Goal: Task Accomplishment & Management: Complete application form

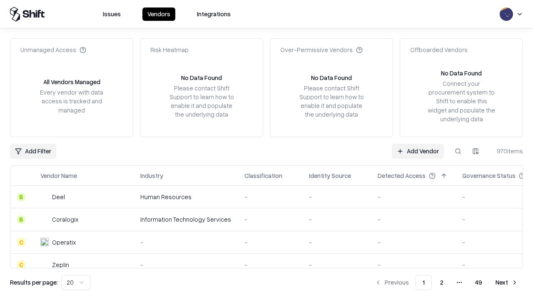
click at [418, 151] on link "Add Vendor" at bounding box center [418, 151] width 52 height 15
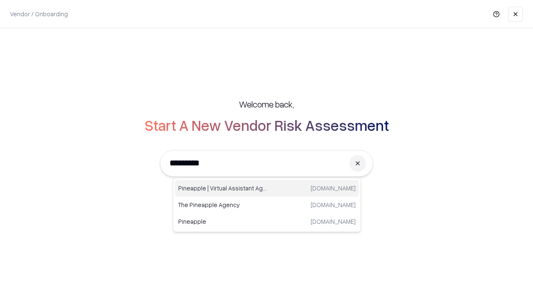
click at [267, 188] on div "Pineapple | Virtual Assistant Agency trypineapple.com" at bounding box center [267, 188] width 184 height 17
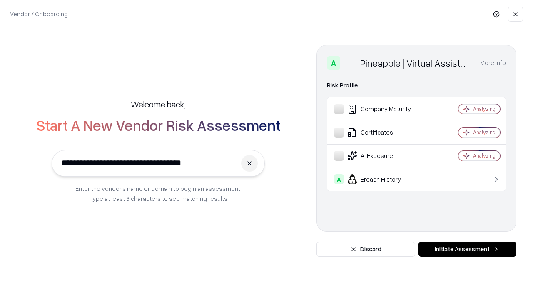
type input "**********"
click at [468, 249] on button "Initiate Assessment" at bounding box center [468, 249] width 98 height 15
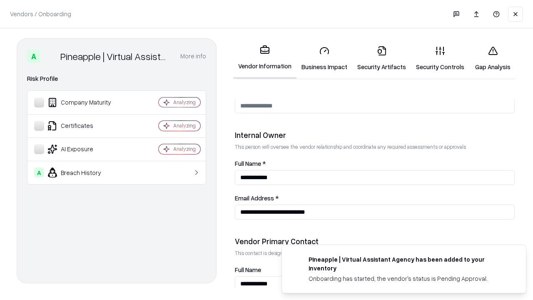
scroll to position [432, 0]
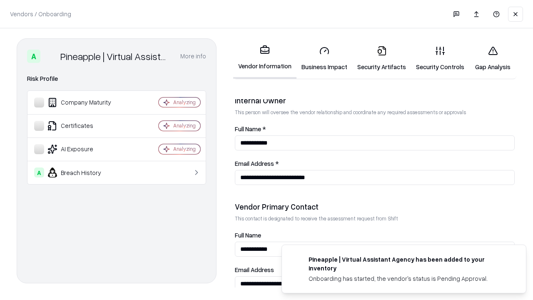
click at [382, 58] on link "Security Artifacts" at bounding box center [382, 58] width 59 height 39
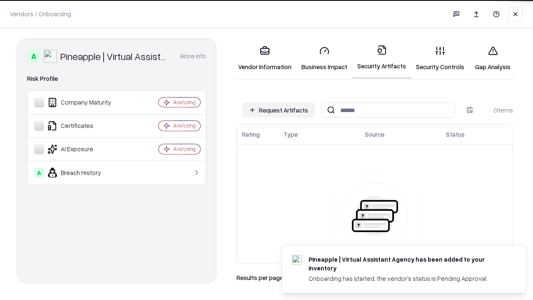
click at [279, 110] on button "Request Artifacts" at bounding box center [279, 110] width 73 height 15
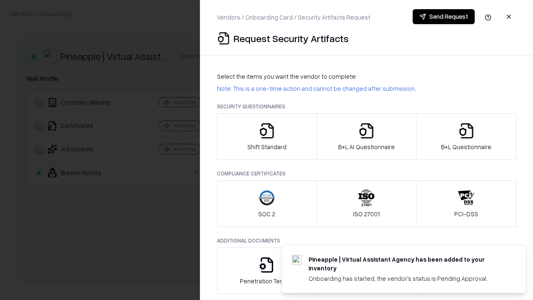
click at [466, 137] on icon "button" at bounding box center [466, 131] width 17 height 17
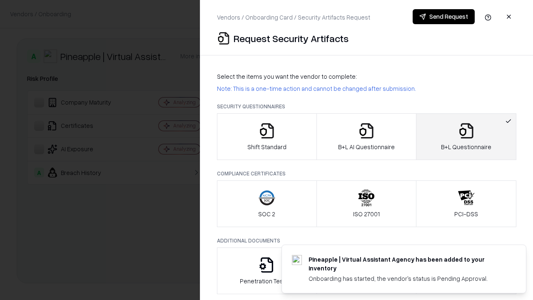
click at [366, 137] on icon "button" at bounding box center [366, 131] width 17 height 17
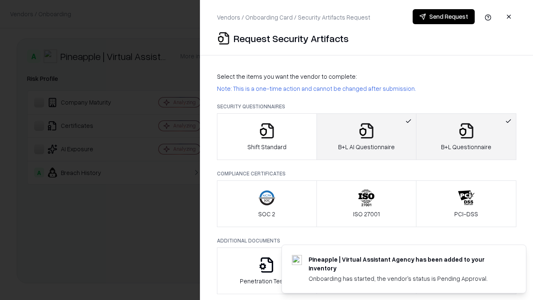
click at [444, 17] on button "Send Request" at bounding box center [444, 16] width 62 height 15
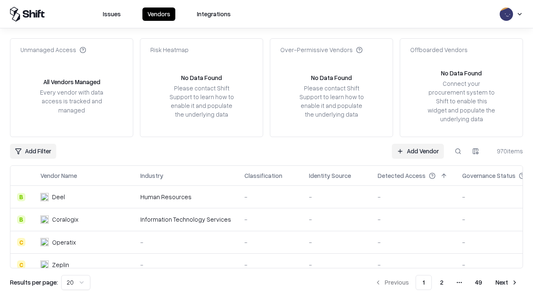
click at [458, 151] on button at bounding box center [458, 151] width 15 height 15
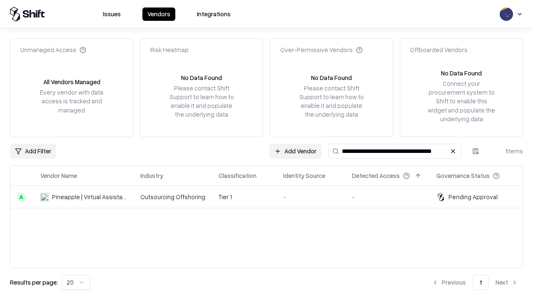
type input "**********"
click at [272, 197] on td "Tier 1" at bounding box center [244, 197] width 65 height 23
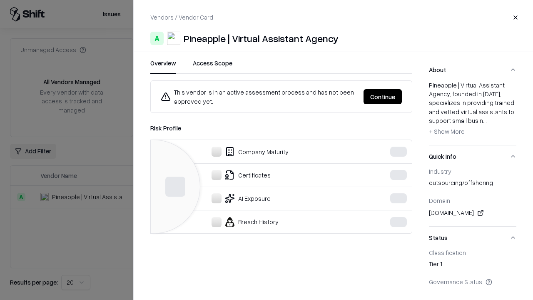
click at [383, 97] on button "Continue" at bounding box center [383, 96] width 38 height 15
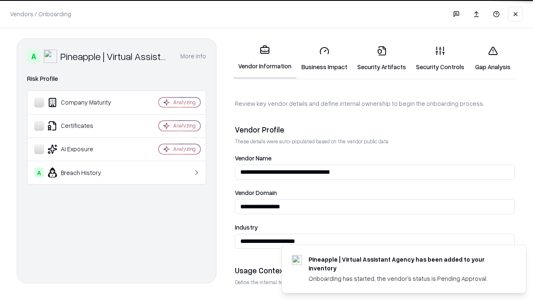
click at [382, 58] on link "Security Artifacts" at bounding box center [382, 58] width 59 height 39
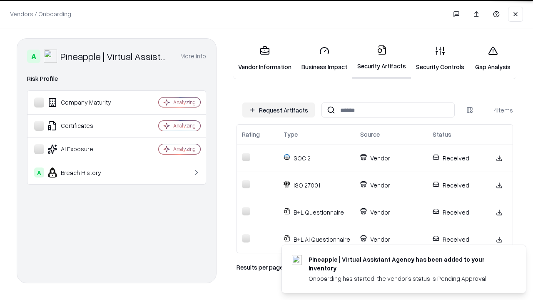
click at [493, 58] on link "Gap Analysis" at bounding box center [493, 58] width 47 height 39
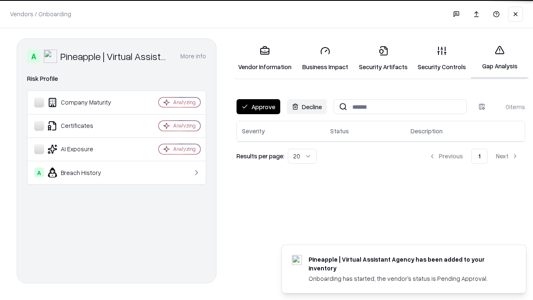
click at [258, 107] on button "Approve" at bounding box center [259, 106] width 44 height 15
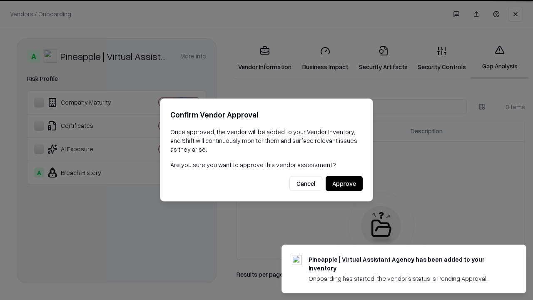
click at [344, 183] on button "Approve" at bounding box center [344, 183] width 37 height 15
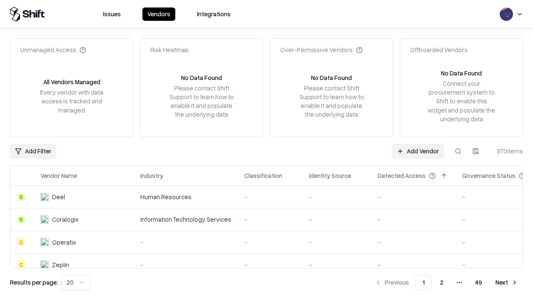
type input "**********"
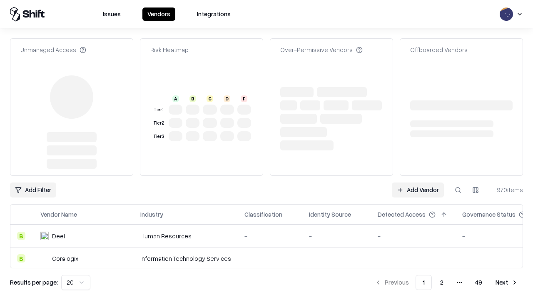
click at [418, 190] on link "Add Vendor" at bounding box center [418, 190] width 52 height 15
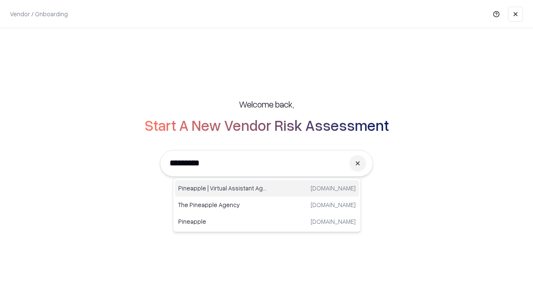
click at [267, 188] on div "Pineapple | Virtual Assistant Agency [DOMAIN_NAME]" at bounding box center [267, 188] width 184 height 17
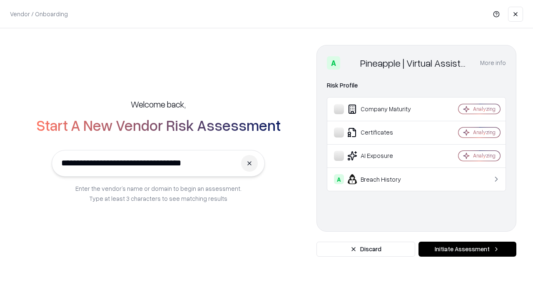
type input "**********"
click at [468, 249] on button "Initiate Assessment" at bounding box center [468, 249] width 98 height 15
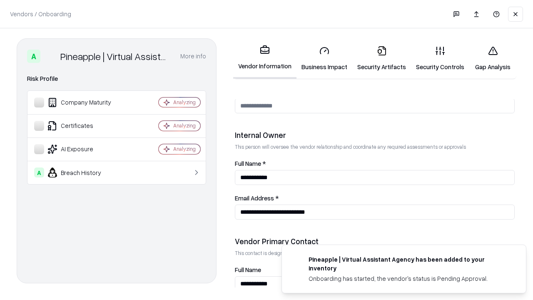
scroll to position [432, 0]
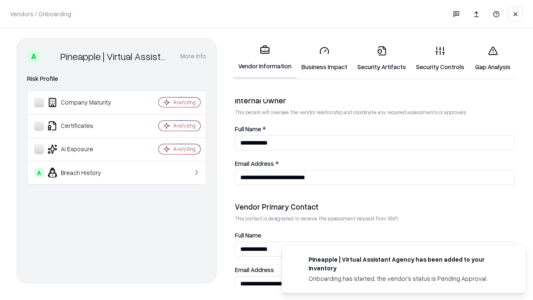
click at [493, 58] on link "Gap Analysis" at bounding box center [493, 58] width 47 height 39
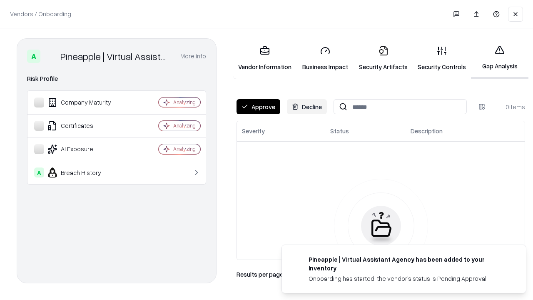
click at [258, 107] on button "Approve" at bounding box center [259, 106] width 44 height 15
